Goal: Register for event/course

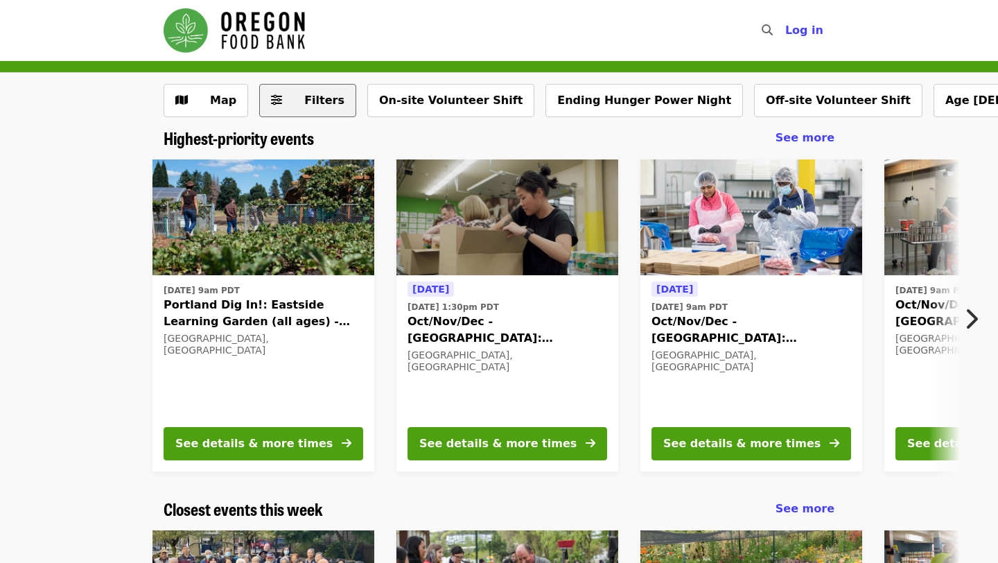
click at [285, 105] on button "Filters" at bounding box center [307, 100] width 97 height 33
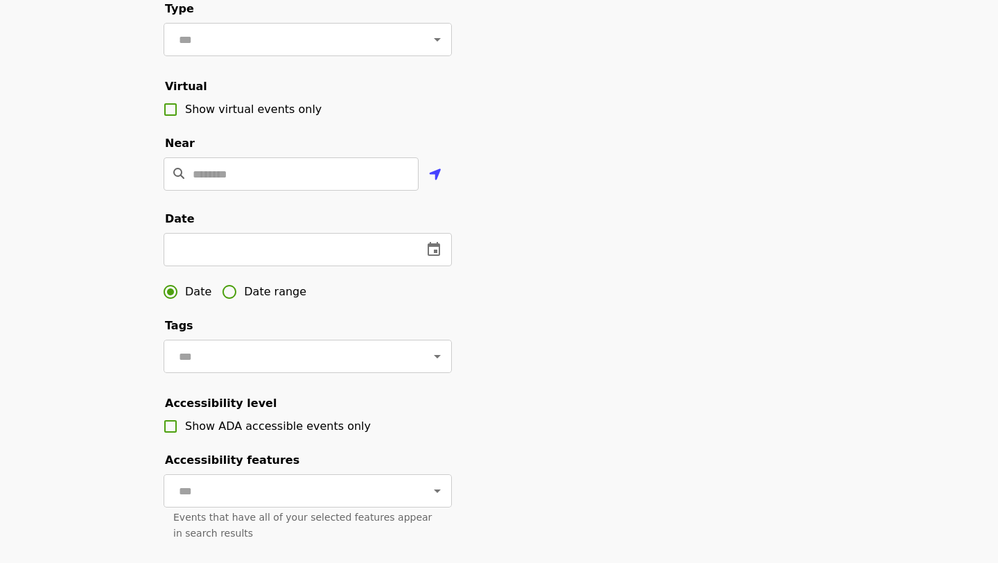
scroll to position [240, 0]
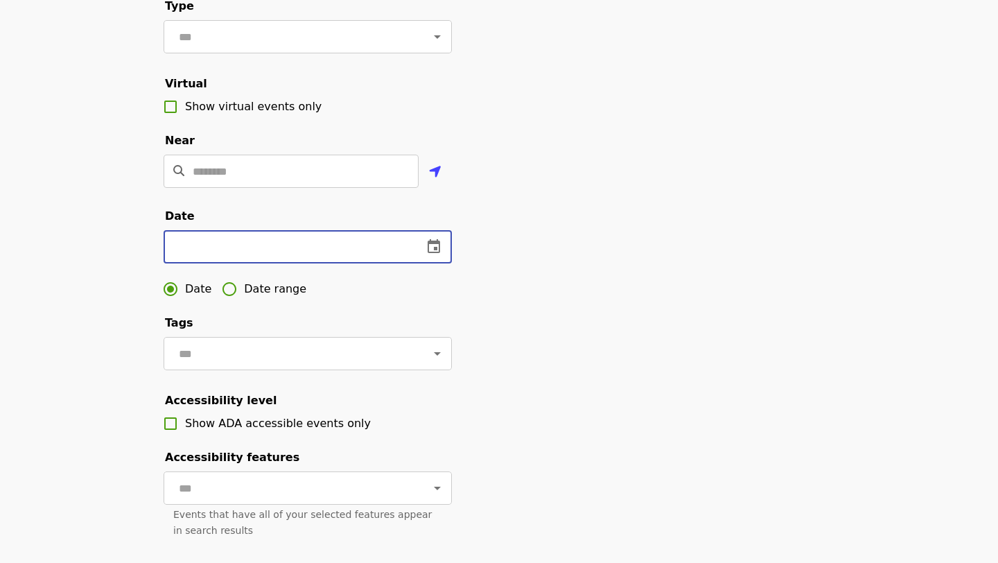
click at [200, 243] on input "text" at bounding box center [287, 246] width 248 height 33
click at [434, 247] on icon "change date" at bounding box center [433, 246] width 12 height 14
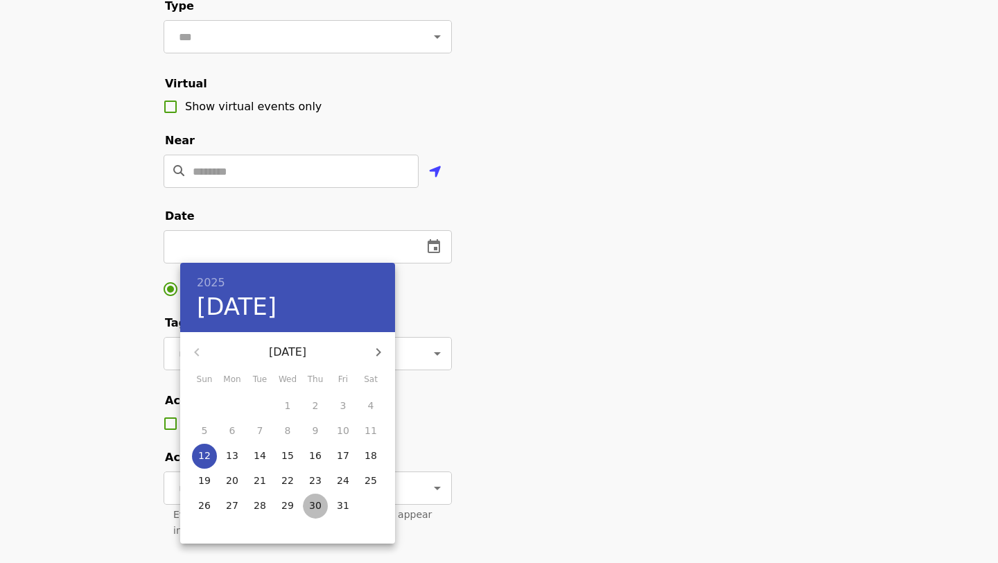
click at [320, 502] on p "30" at bounding box center [315, 505] width 12 height 14
type input "**********"
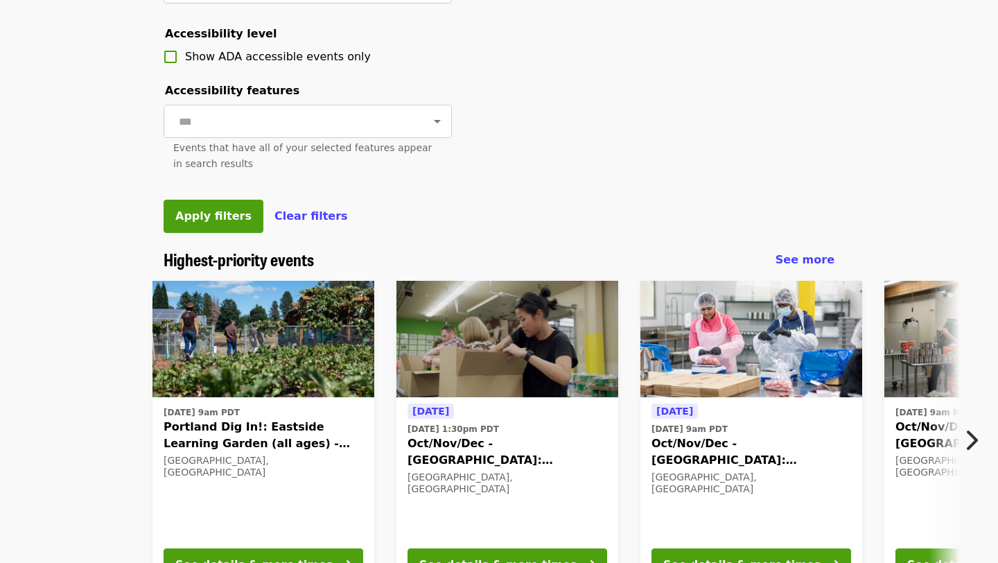
scroll to position [617, 0]
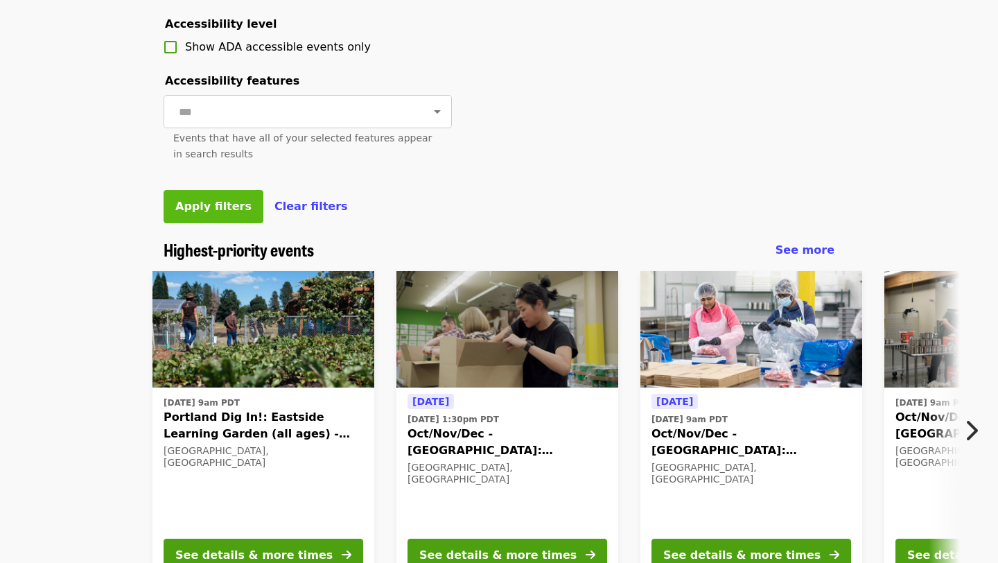
click at [202, 209] on span "Apply filters" at bounding box center [213, 206] width 76 height 13
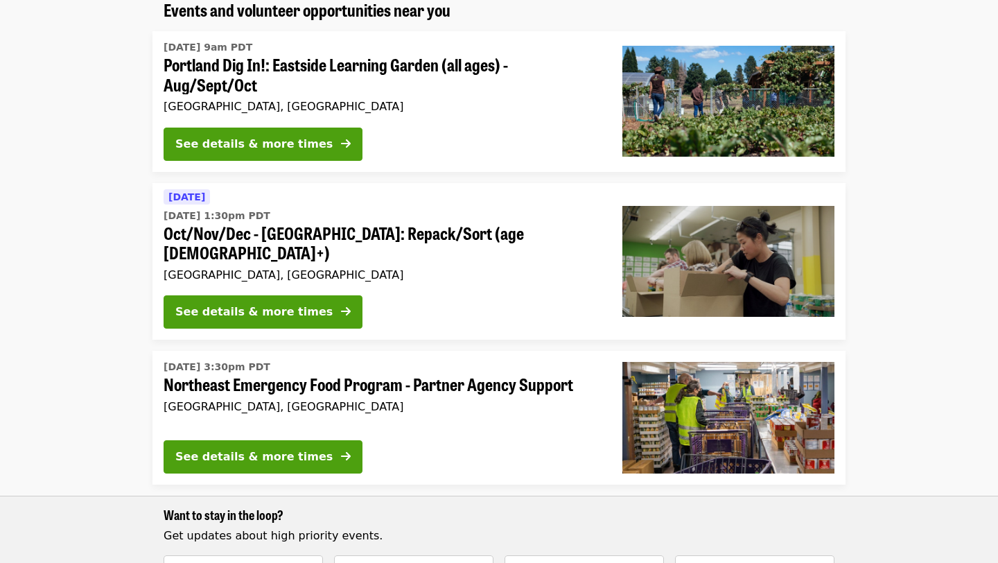
scroll to position [134, 0]
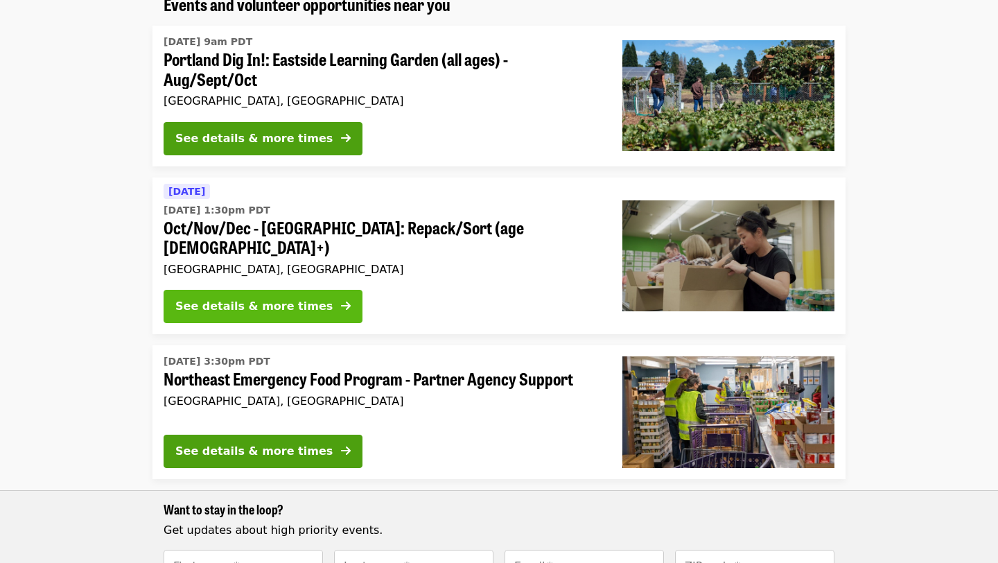
click at [214, 298] on div "See details & more times" at bounding box center [253, 306] width 157 height 17
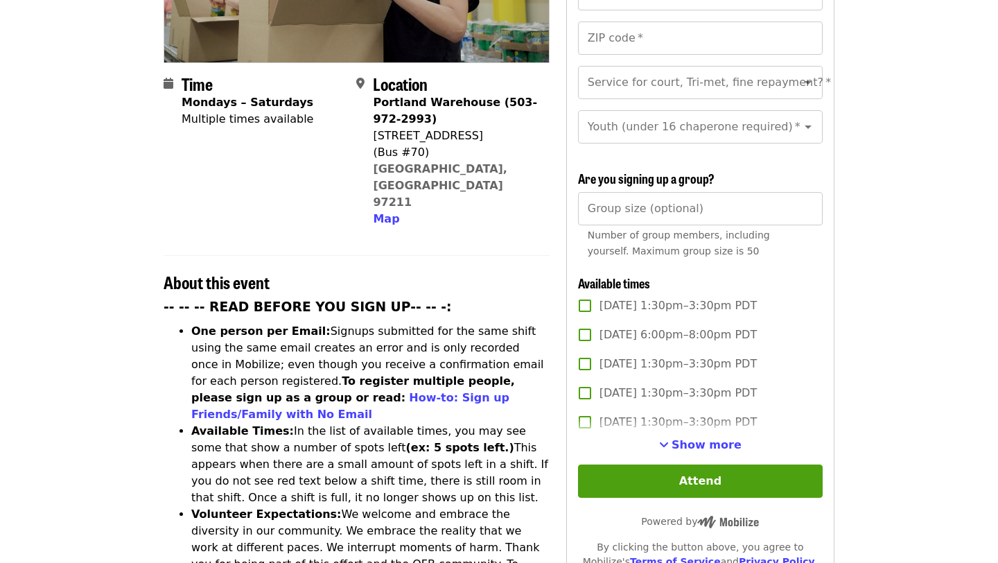
scroll to position [292, 0]
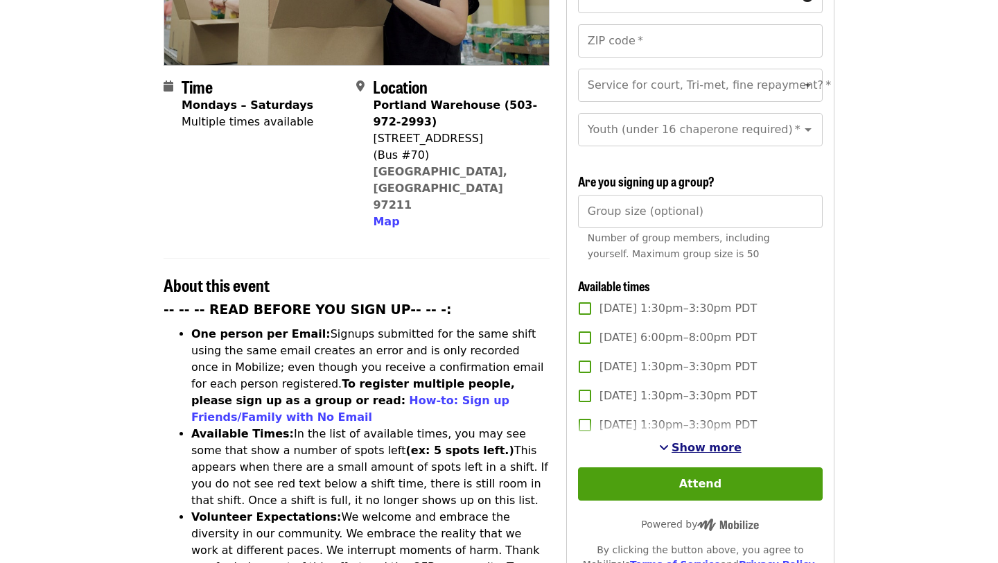
click at [685, 441] on span "Show more" at bounding box center [706, 447] width 70 height 13
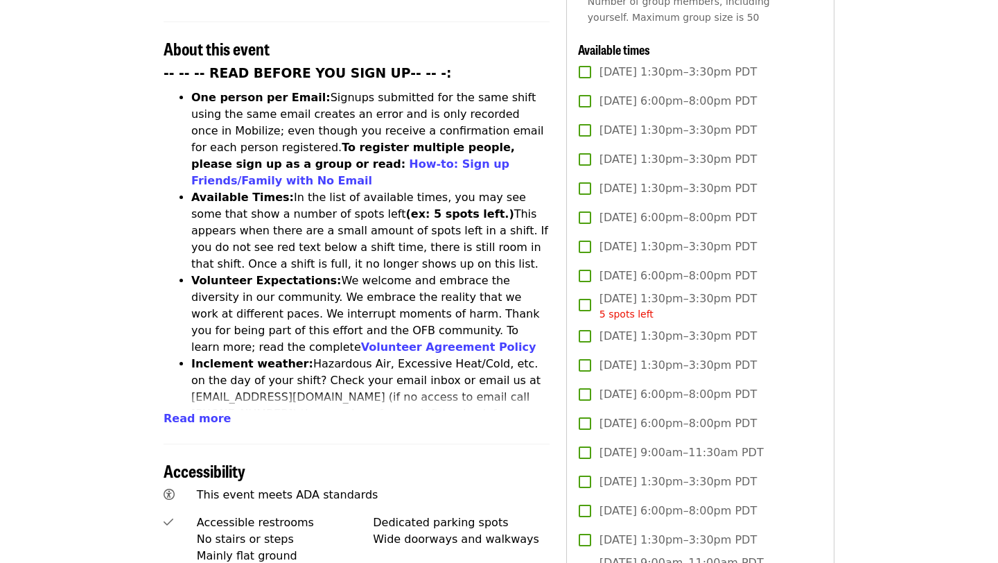
scroll to position [533, 0]
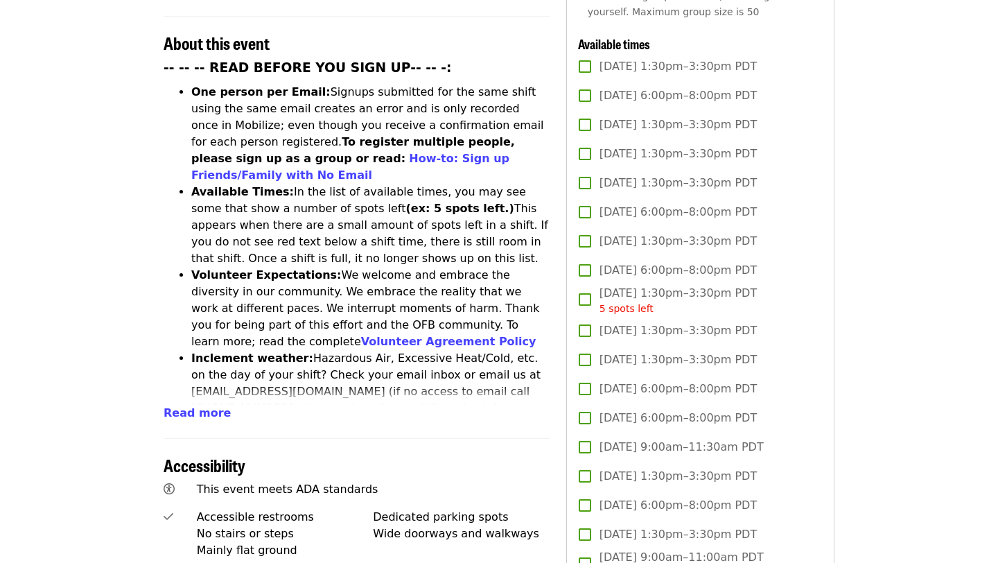
scroll to position [134, 0]
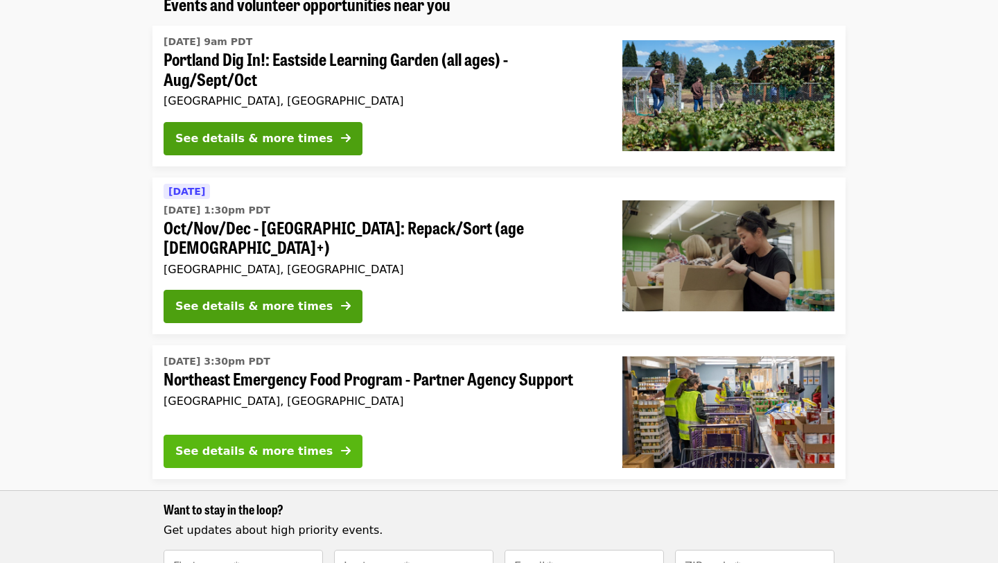
click at [205, 443] on div "See details & more times" at bounding box center [253, 451] width 157 height 17
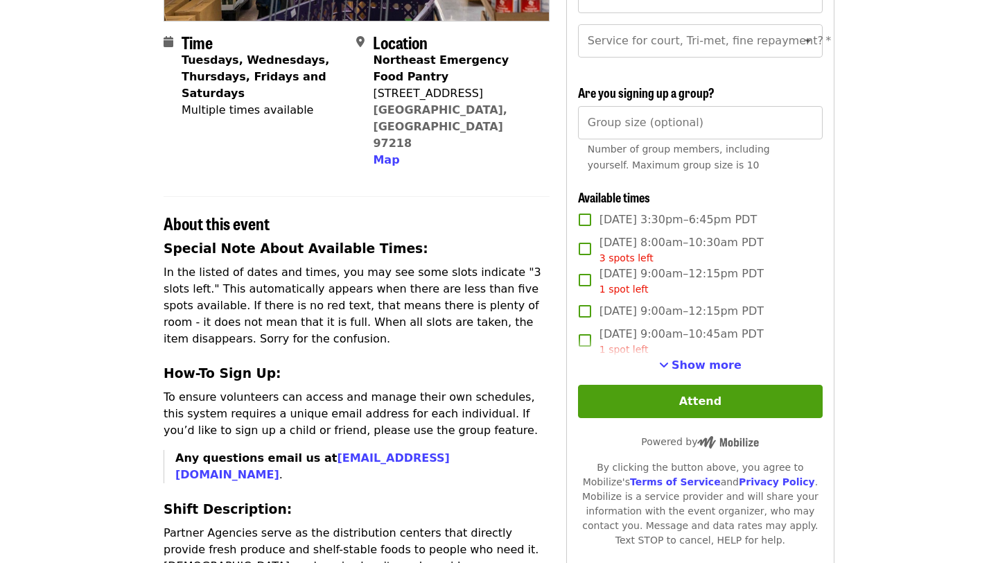
scroll to position [366, 0]
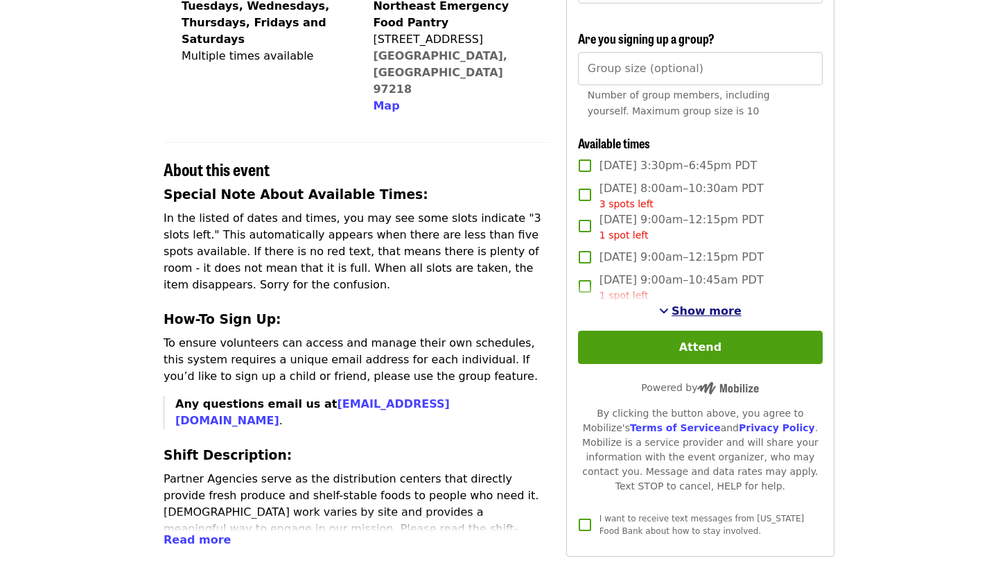
click at [699, 313] on span "Show more" at bounding box center [706, 310] width 70 height 13
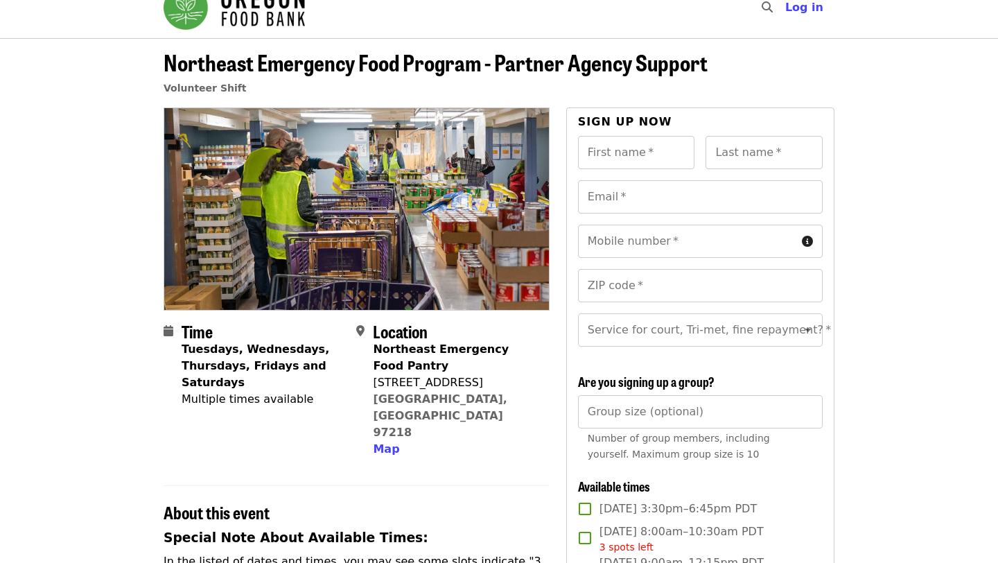
scroll to position [0, 0]
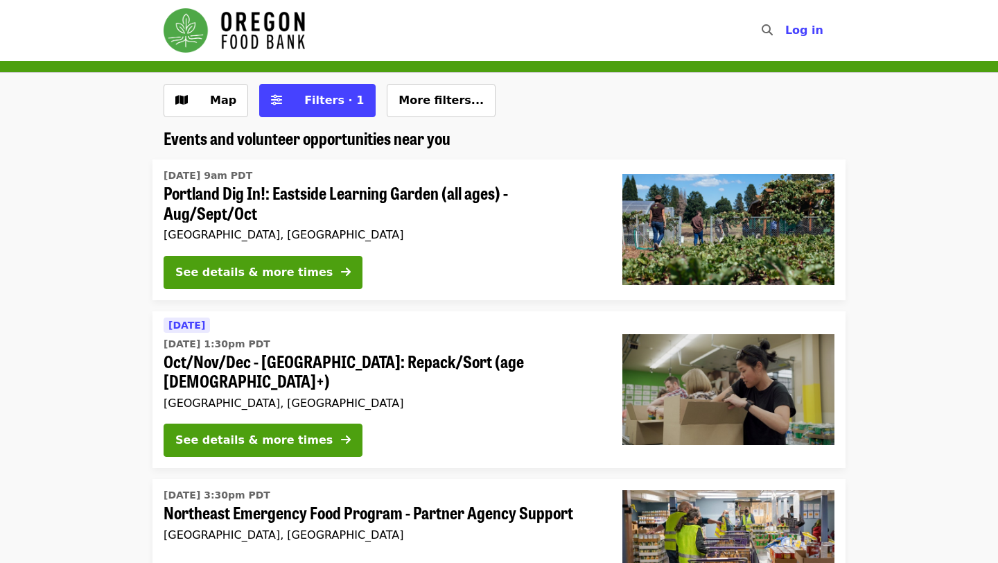
scroll to position [134, 0]
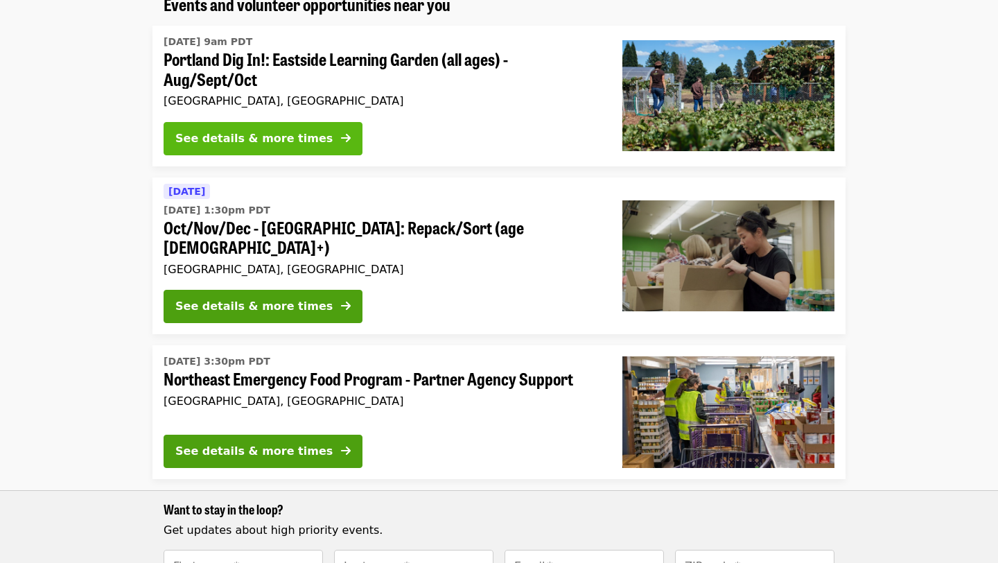
click at [258, 139] on div "See details & more times" at bounding box center [253, 138] width 157 height 17
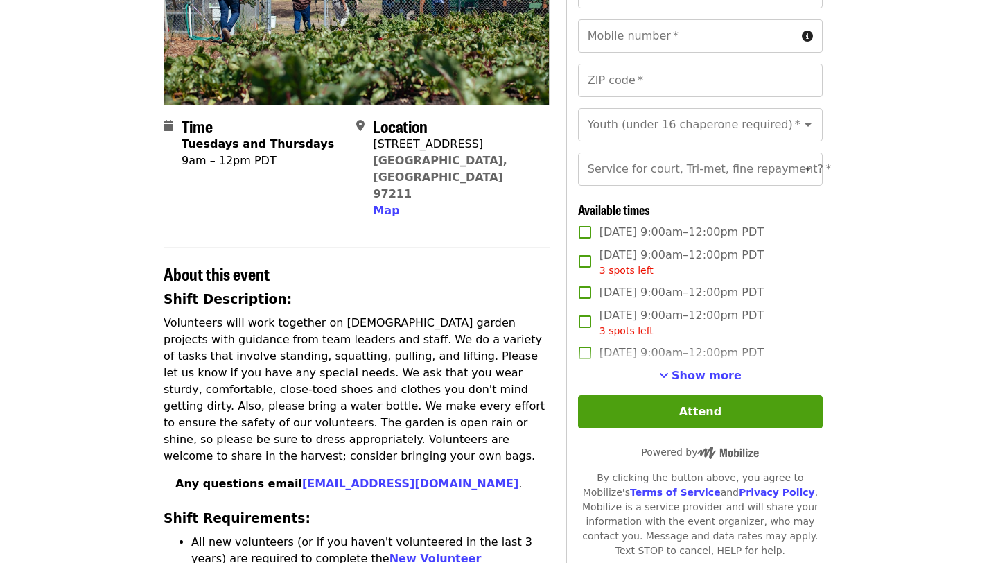
scroll to position [238, 0]
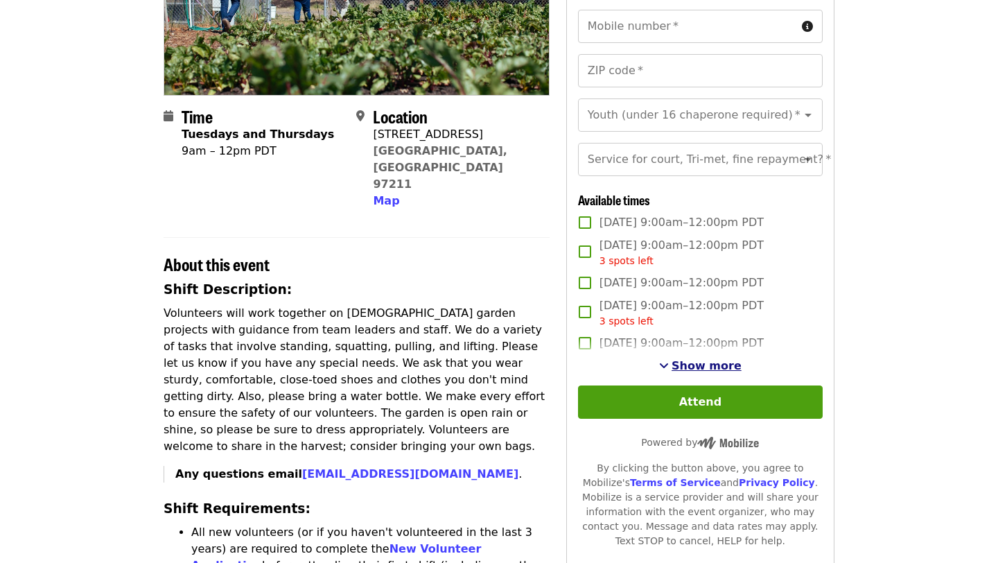
click at [699, 370] on span "Show more" at bounding box center [706, 365] width 70 height 13
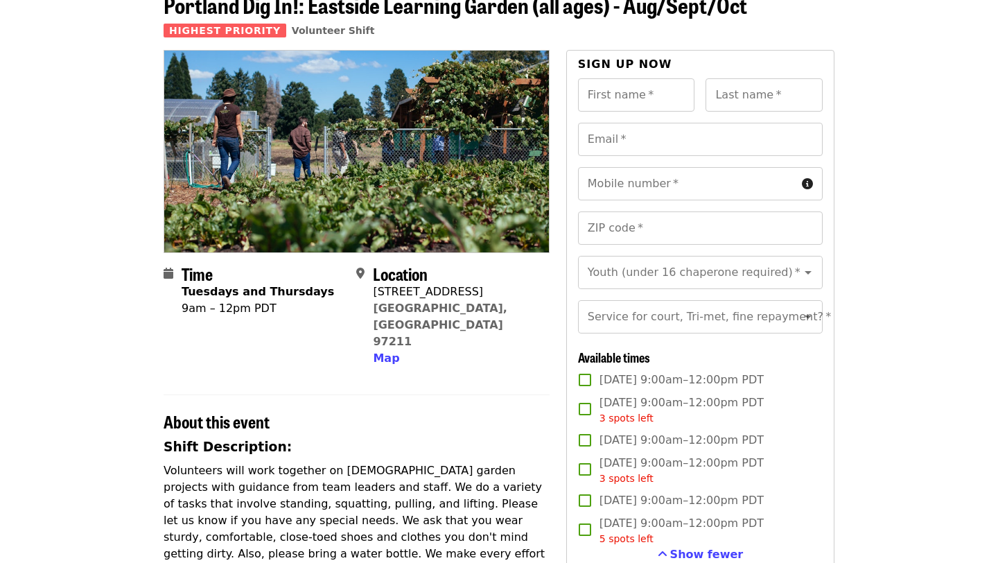
scroll to position [80, 0]
